Goal: Task Accomplishment & Management: Use online tool/utility

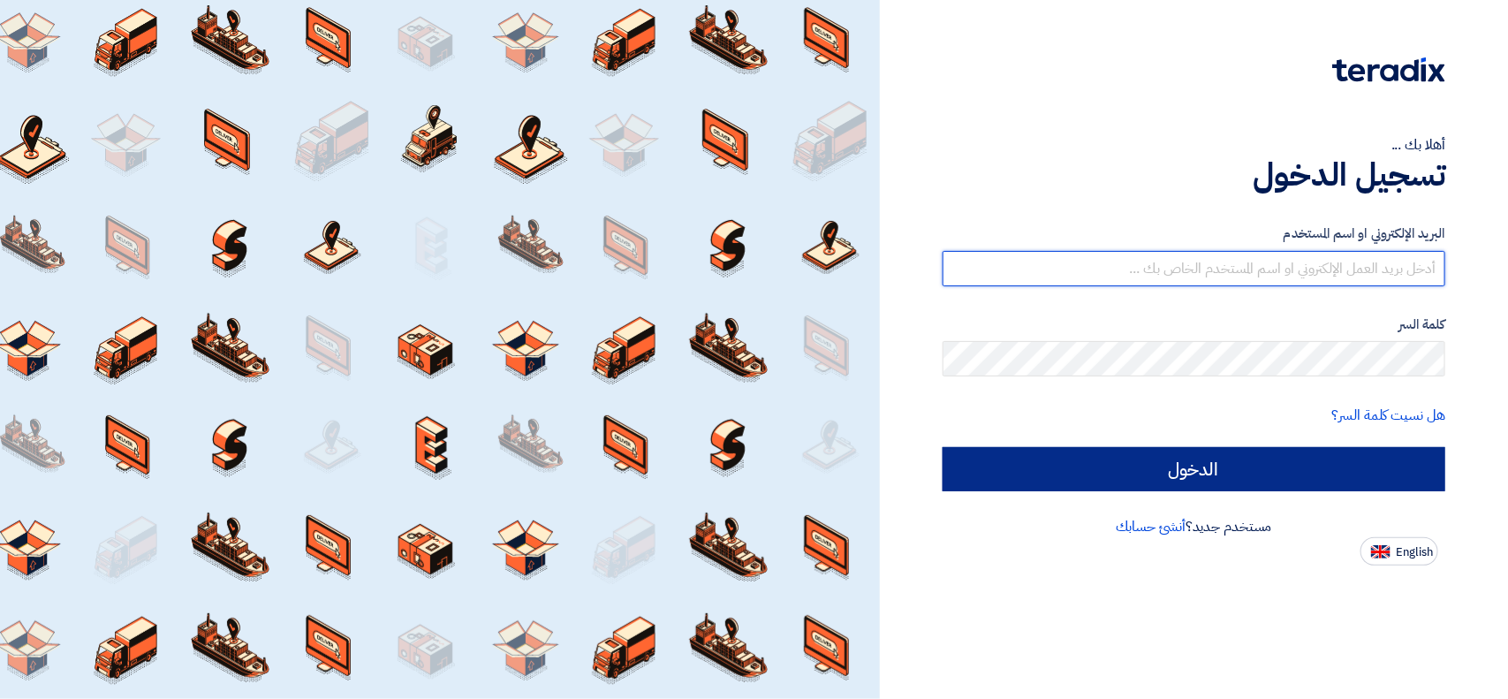
type input "[EMAIL_ADDRESS][DOMAIN_NAME]"
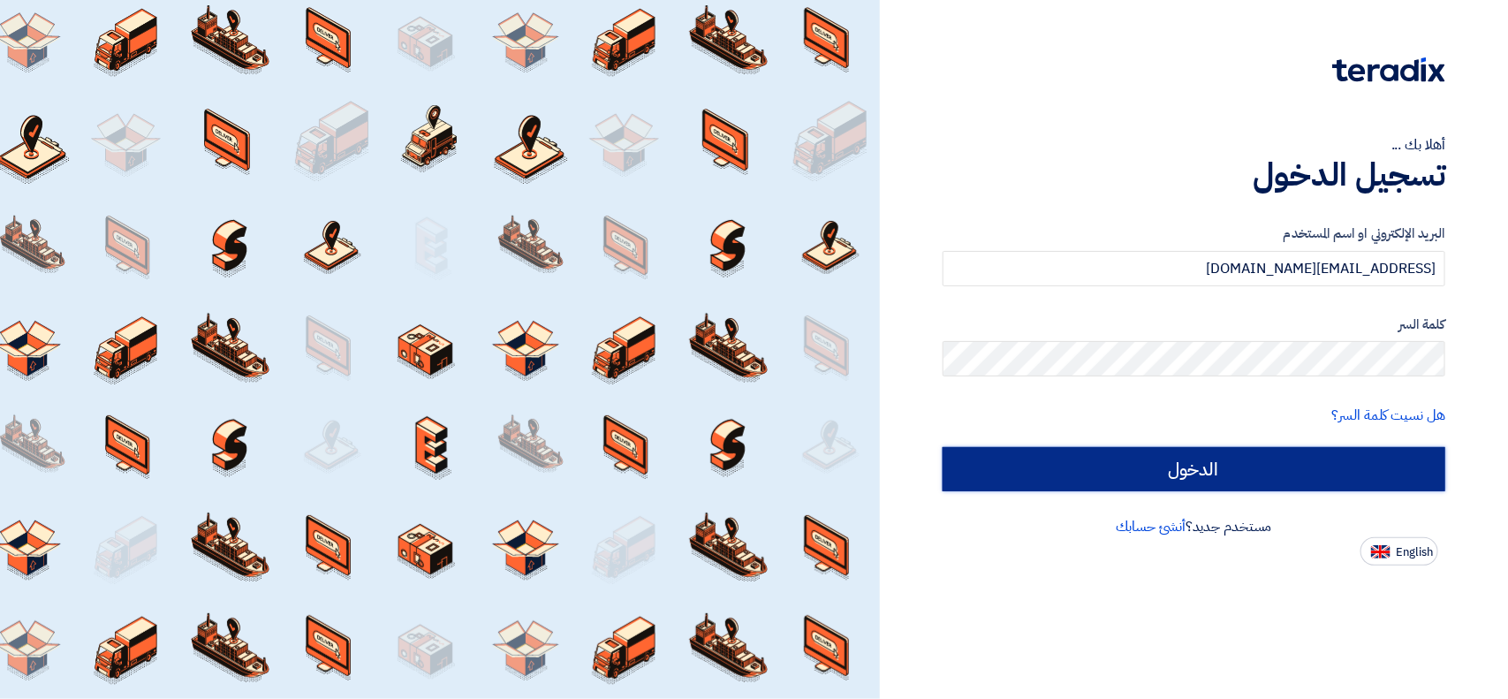
click at [1105, 473] on input "الدخول" at bounding box center [1193, 469] width 503 height 44
type input "Sign in"
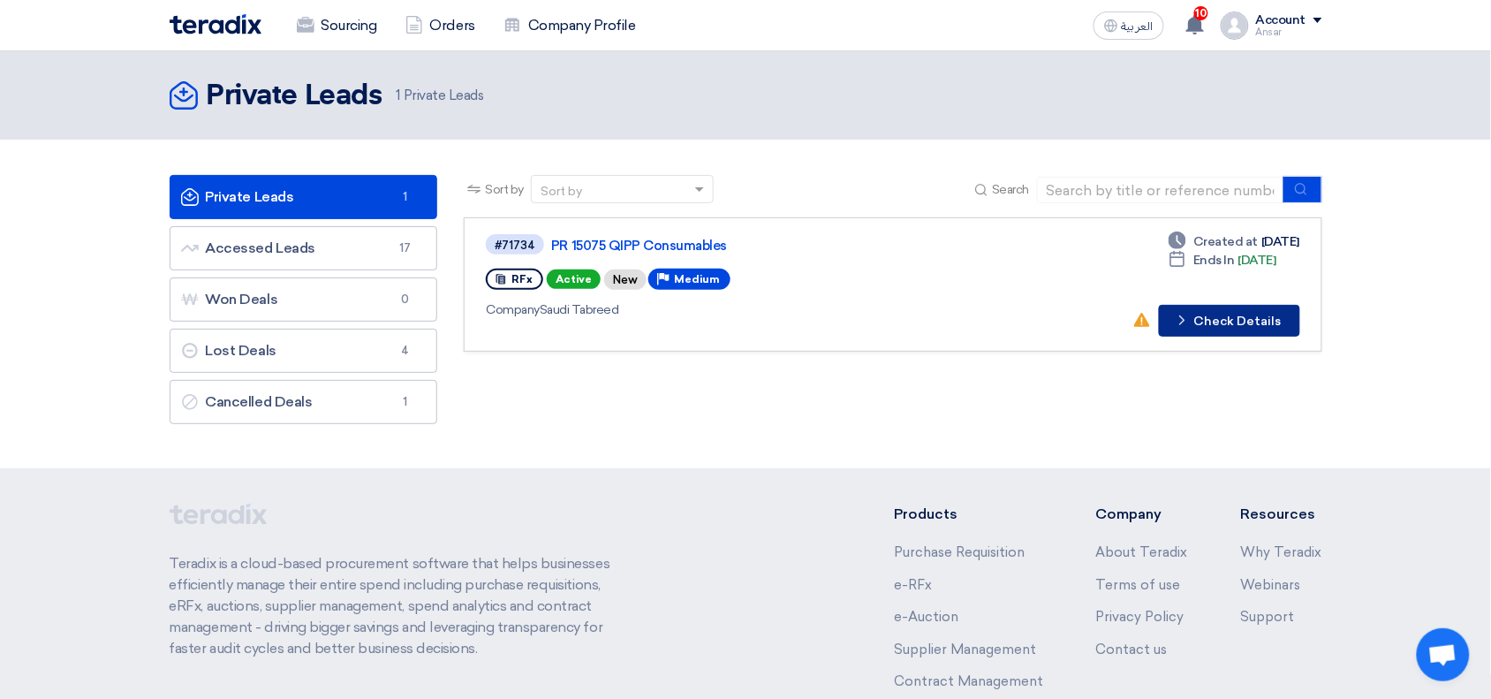
click at [1217, 314] on button "Check details Check Details" at bounding box center [1229, 321] width 141 height 32
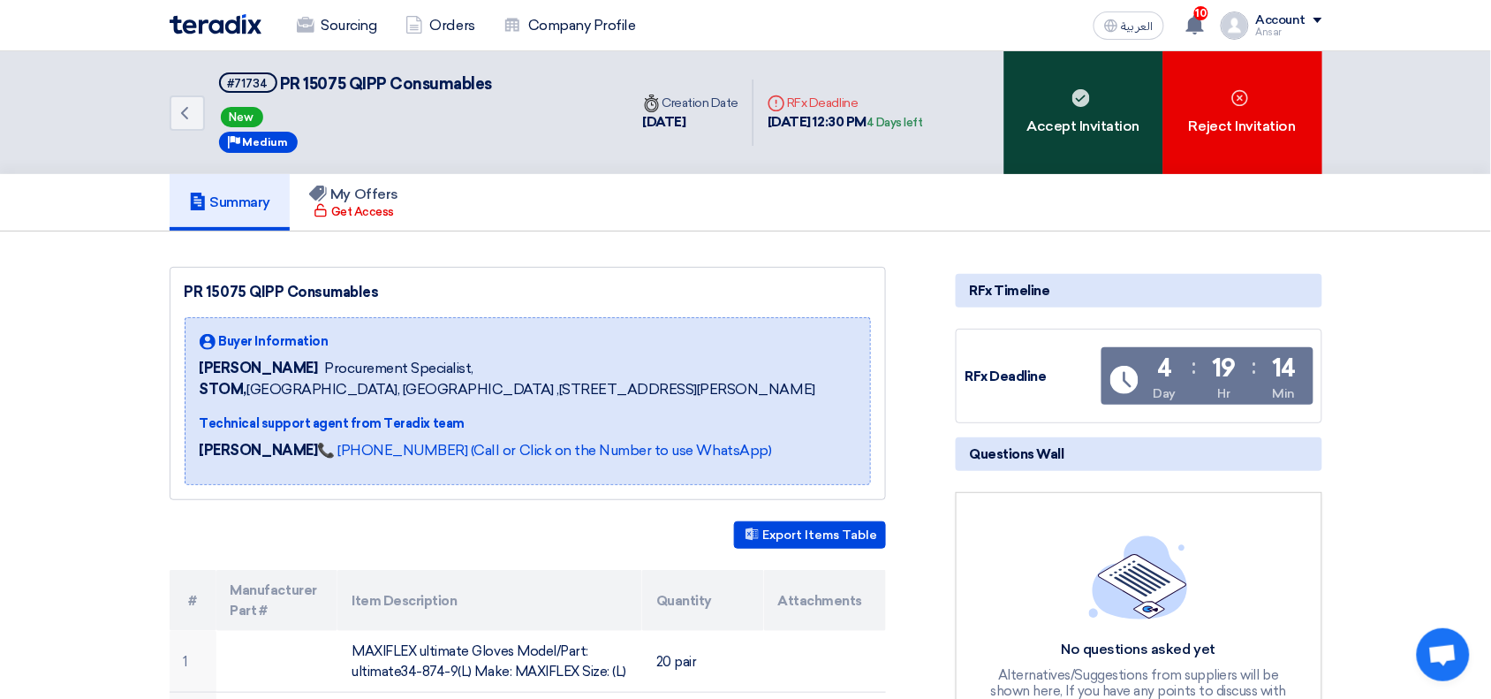
click at [1085, 117] on div "Accept Invitation" at bounding box center [1083, 112] width 159 height 123
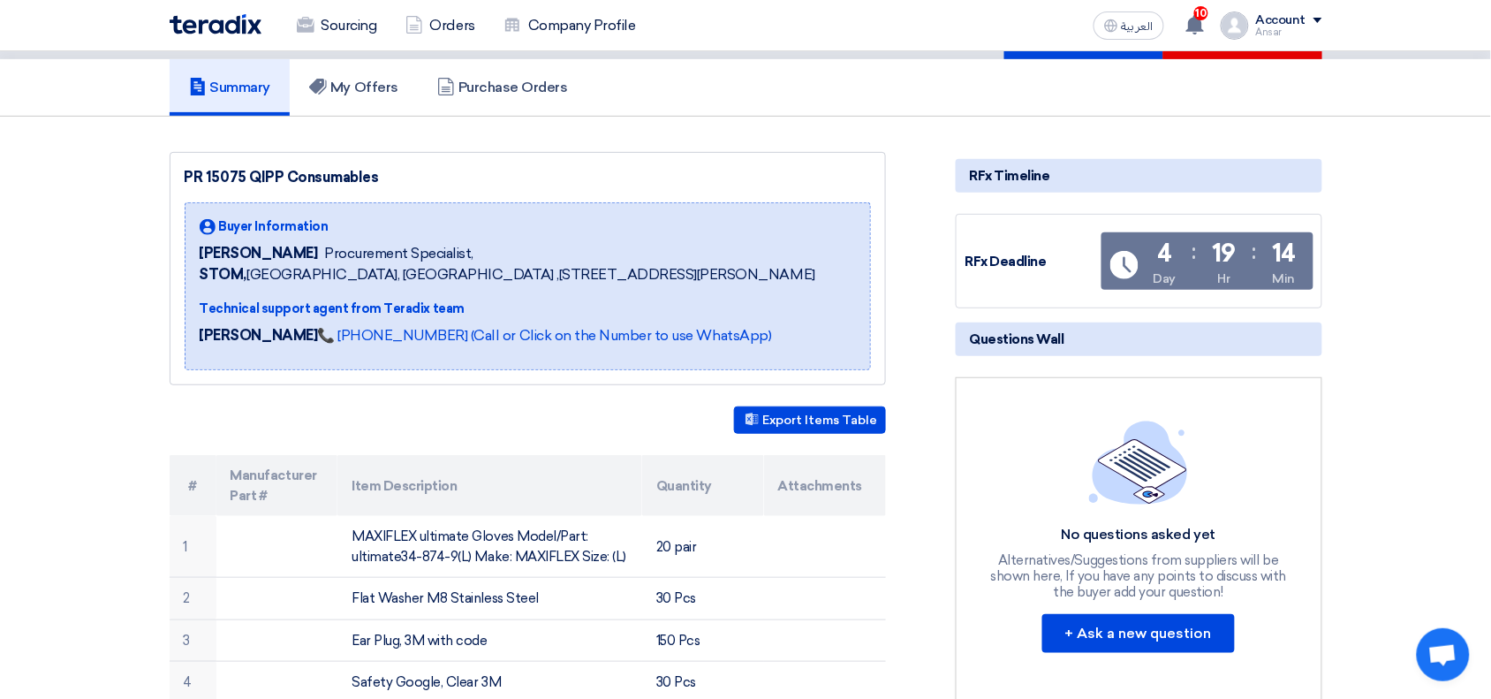
scroll to position [76, 0]
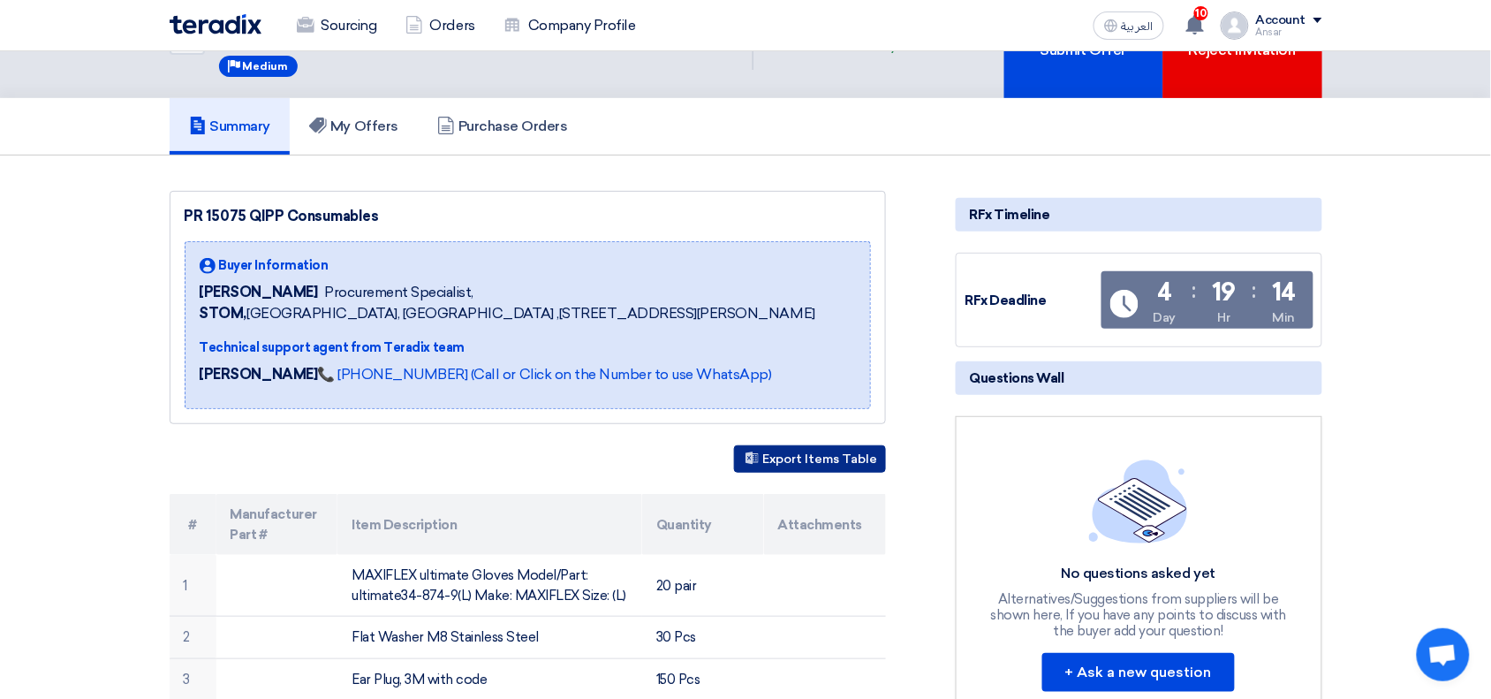
click at [850, 473] on button "Export Items Table" at bounding box center [810, 458] width 152 height 27
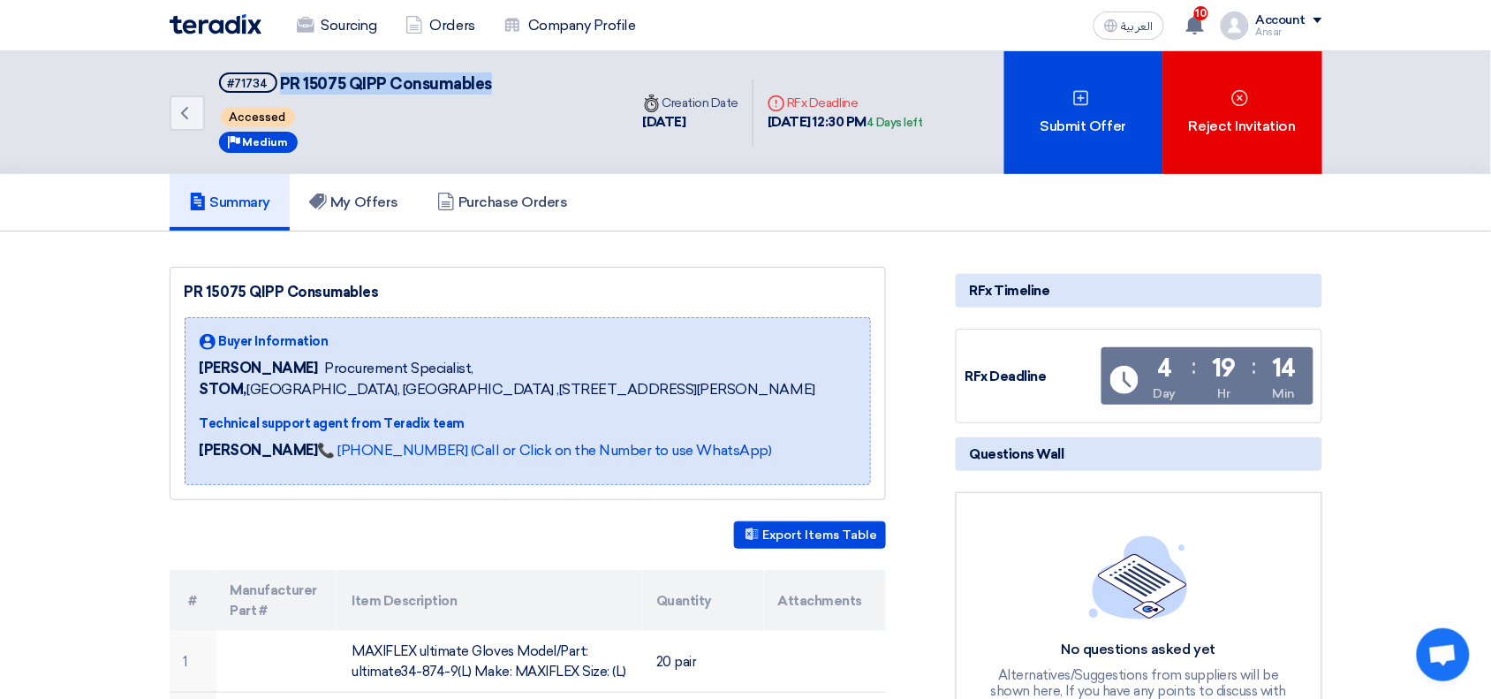
drag, startPoint x: 276, startPoint y: 77, endPoint x: 501, endPoint y: 91, distance: 224.8
click at [501, 91] on div "Back #71734 PR 15075 QIPP Consumables Accessed Priority Medium" at bounding box center [399, 112] width 459 height 123
copy span "PR 15075 QIPP Consumables"
click at [201, 107] on link "Back" at bounding box center [187, 112] width 35 height 35
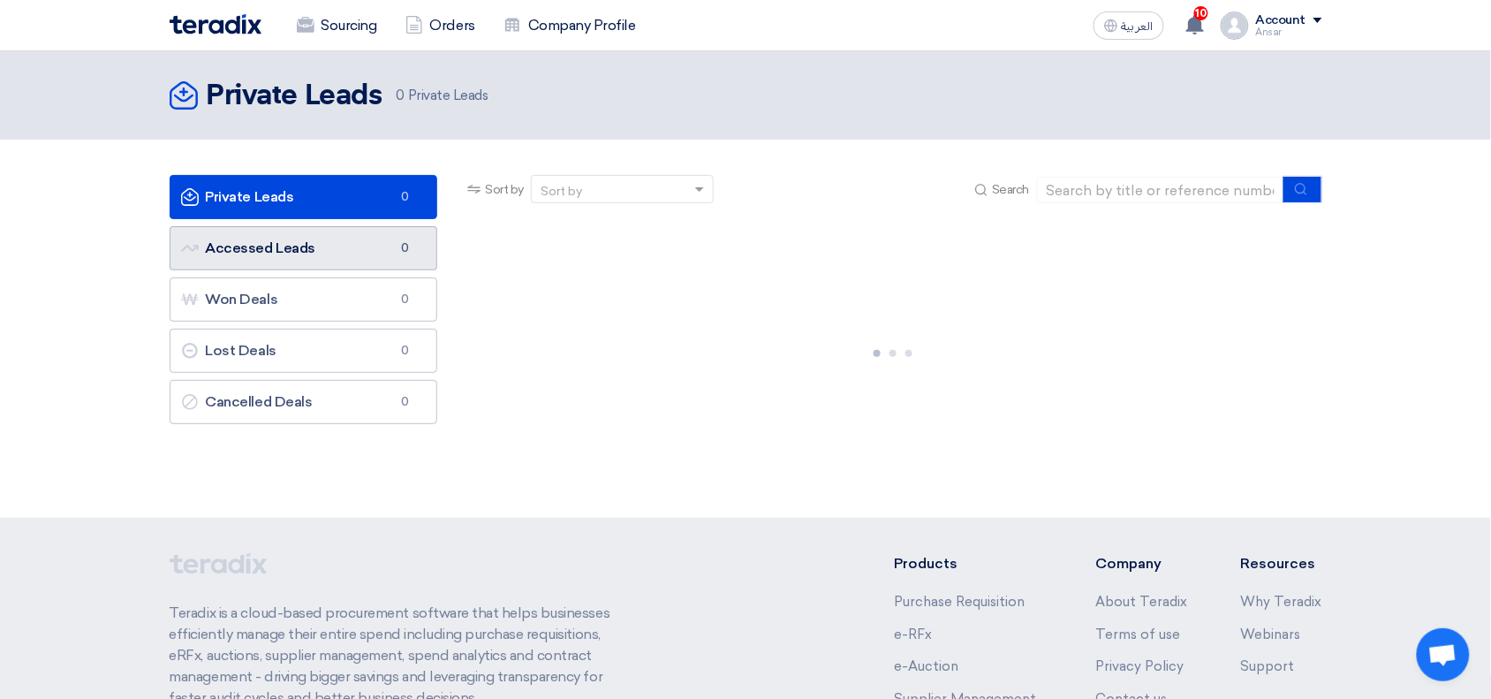
click at [246, 252] on link "Accessed Leads Accessed Leads 0" at bounding box center [304, 248] width 269 height 44
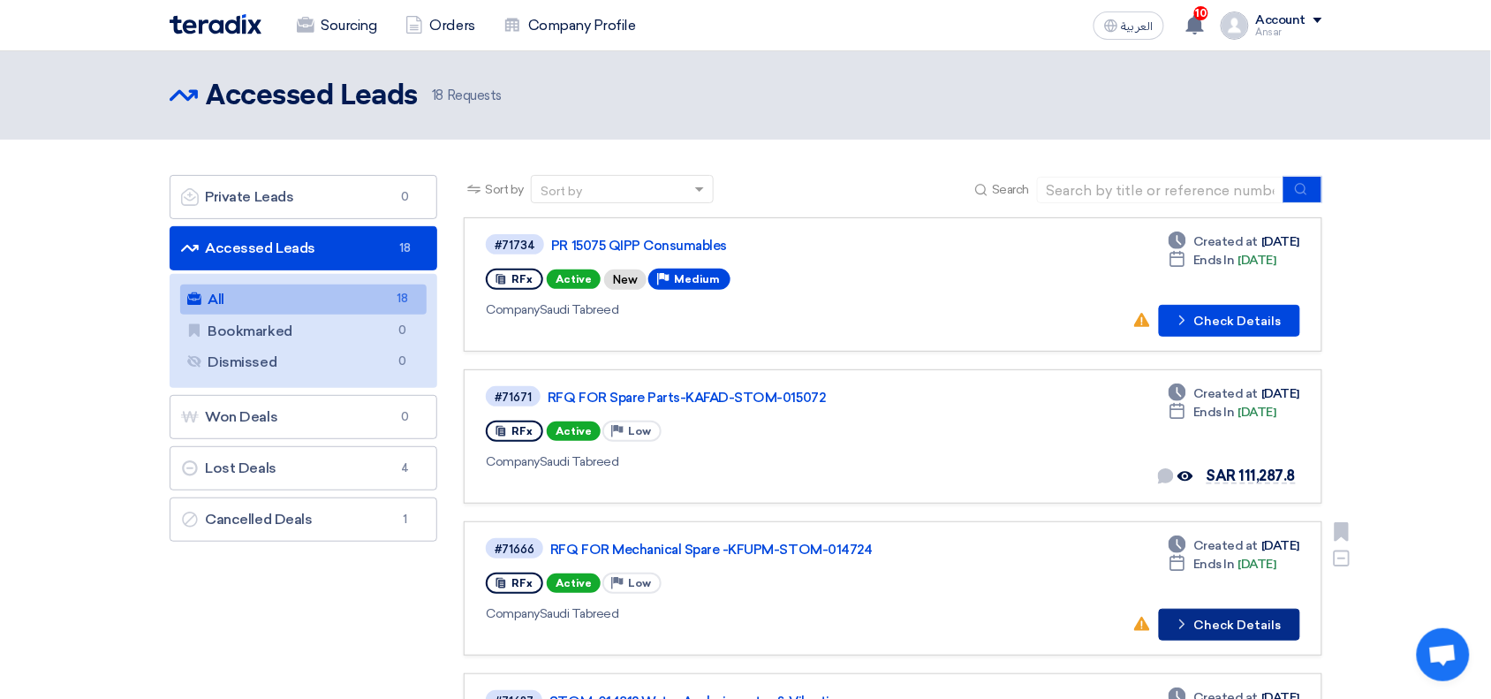
click at [1213, 621] on button "Check details Check Details" at bounding box center [1229, 625] width 141 height 32
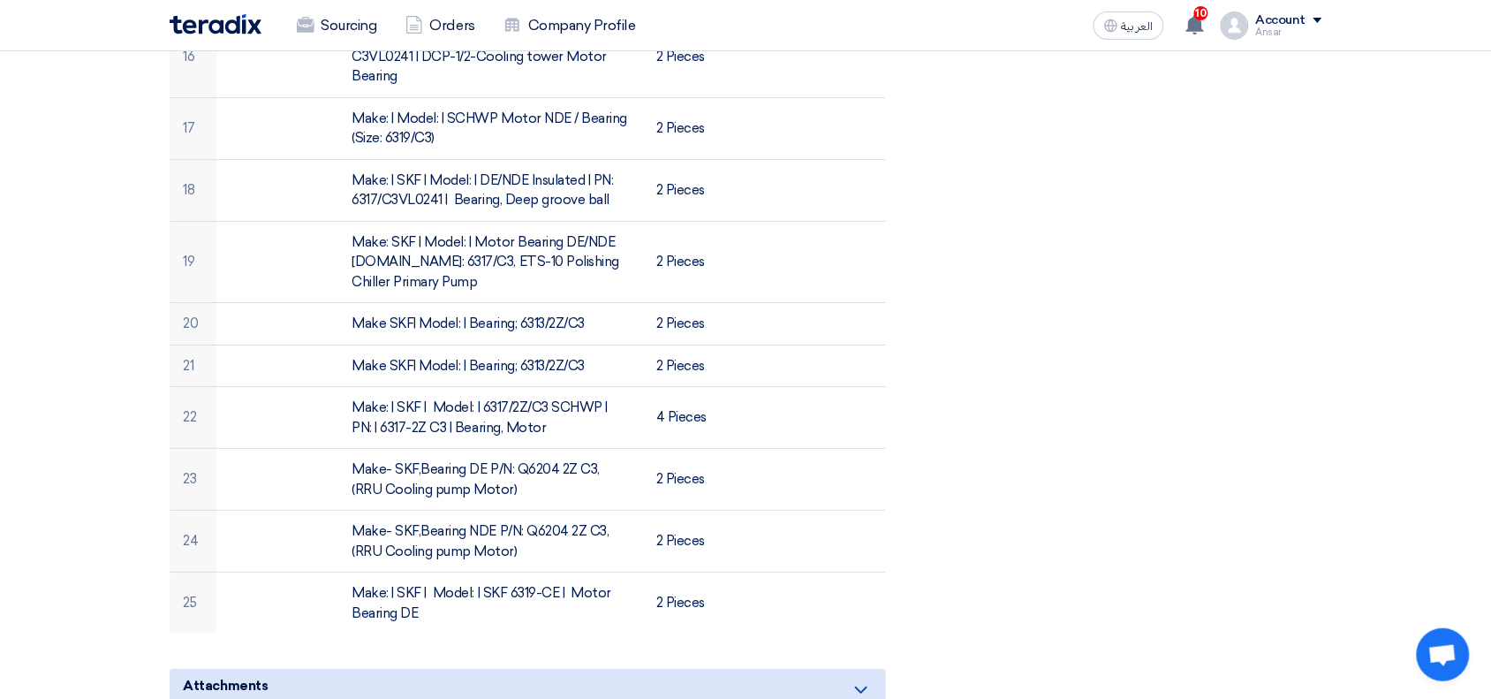
scroll to position [1699, 0]
